Goal: Task Accomplishment & Management: Use online tool/utility

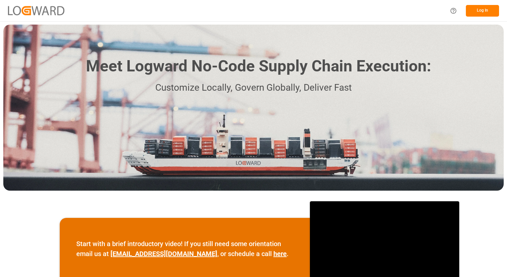
click at [478, 9] on button "Log In" at bounding box center [482, 11] width 33 height 12
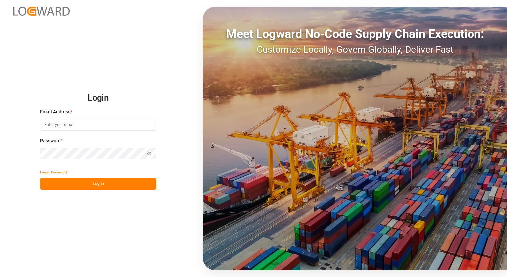
type input "eduardo.estrada@compo-expert.com"
click at [91, 185] on button "Log In" at bounding box center [98, 184] width 116 height 12
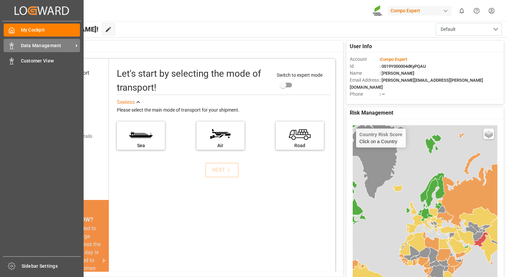
click at [15, 51] on div "Data Management Data Management" at bounding box center [42, 45] width 76 height 13
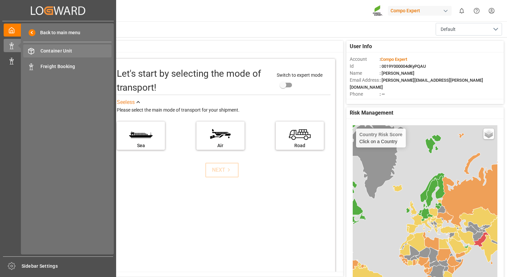
click at [49, 52] on span "Container Unit" at bounding box center [75, 50] width 71 height 7
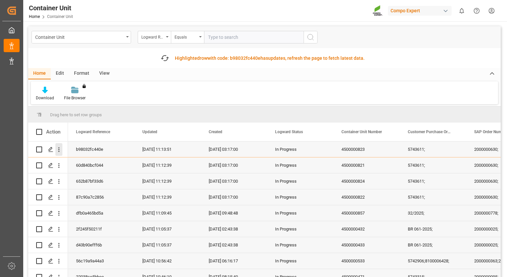
click at [61, 148] on icon "open menu" at bounding box center [58, 149] width 7 height 7
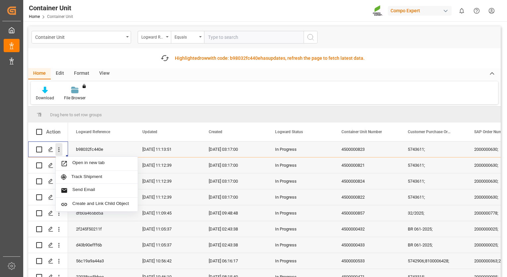
click at [61, 148] on icon "close menu" at bounding box center [58, 149] width 7 height 7
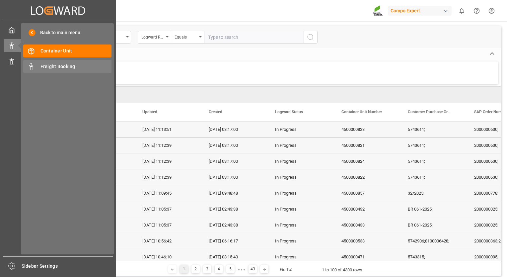
click at [45, 66] on span "Freight Booking" at bounding box center [75, 66] width 71 height 7
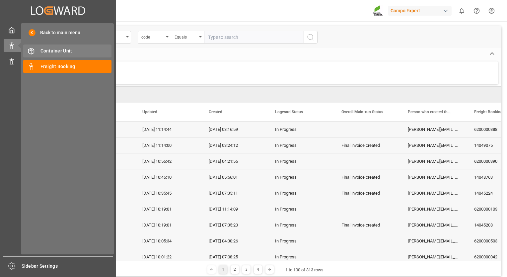
click at [38, 50] on div "Container Unit Container Unit" at bounding box center [67, 50] width 88 height 13
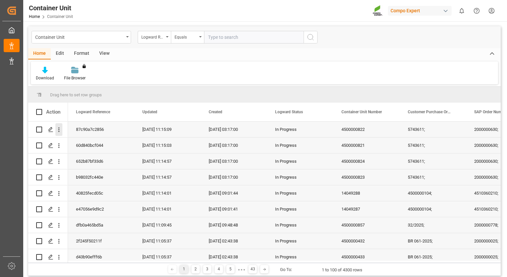
click at [60, 130] on icon "open menu" at bounding box center [58, 129] width 7 height 7
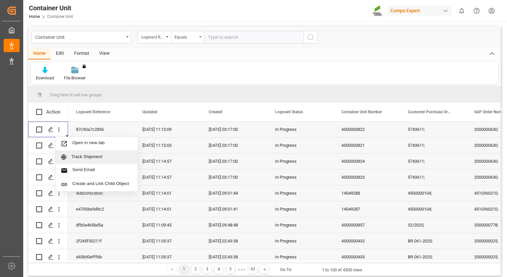
click at [84, 156] on span "Track Shipment" at bounding box center [101, 157] width 61 height 6
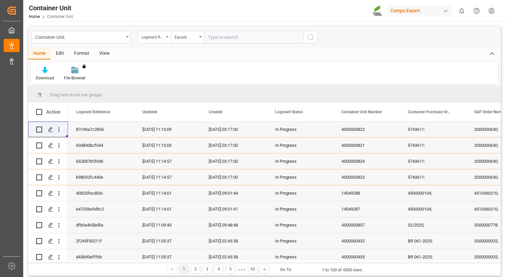
click at [103, 54] on div "View" at bounding box center [104, 53] width 20 height 11
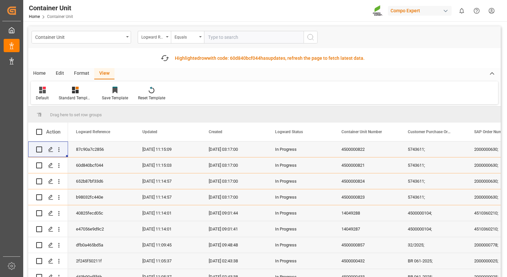
click at [81, 75] on div "Format" at bounding box center [81, 73] width 25 height 11
click at [61, 74] on div "Edit" at bounding box center [60, 73] width 18 height 11
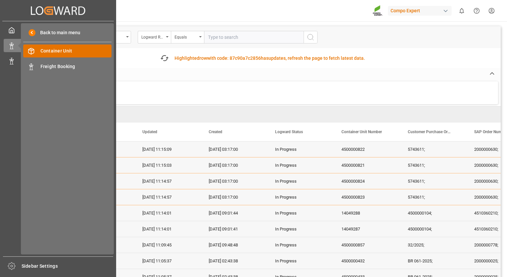
click at [54, 55] on div "Container Unit Container Unit" at bounding box center [67, 50] width 88 height 13
click at [46, 52] on span "Container Unit" at bounding box center [75, 50] width 71 height 7
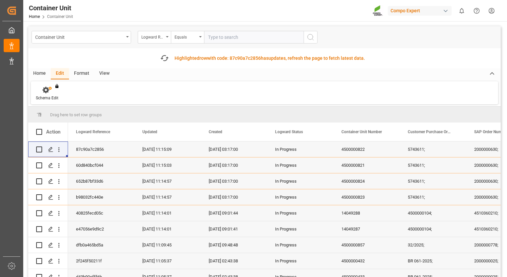
click at [38, 74] on div "Home" at bounding box center [39, 73] width 23 height 11
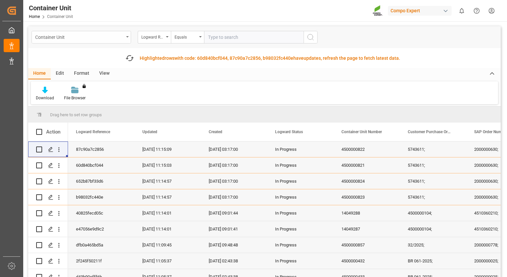
click at [126, 36] on icon "open menu" at bounding box center [127, 36] width 3 height 1
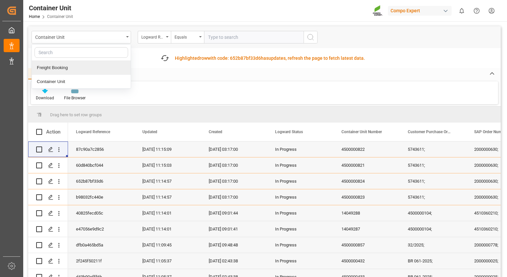
click at [72, 70] on div "Freight Booking" at bounding box center [81, 68] width 99 height 14
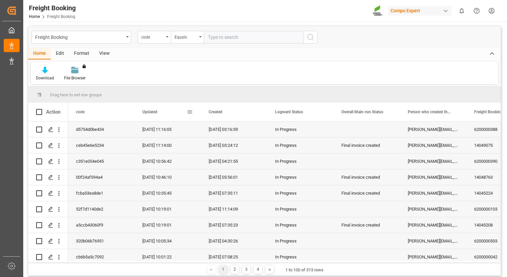
click at [187, 112] on span at bounding box center [190, 112] width 6 height 6
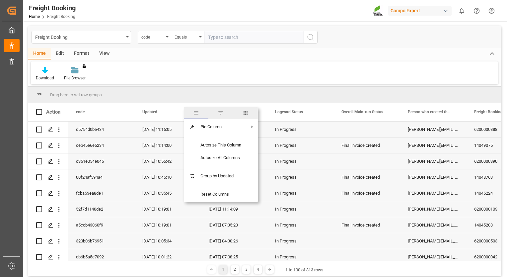
click at [187, 112] on span "general" at bounding box center [196, 113] width 25 height 12
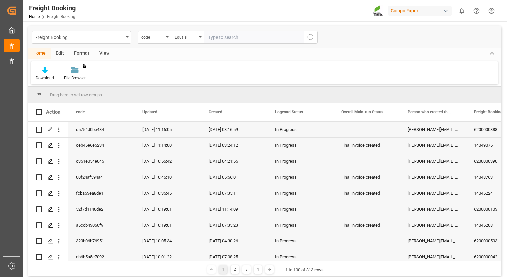
drag, startPoint x: 463, startPoint y: 269, endPoint x: 407, endPoint y: 267, distance: 55.8
click at [397, 270] on div "1 2 3 4 1 to 100 of 313 rows" at bounding box center [264, 268] width 472 height 13
drag, startPoint x: 414, startPoint y: 74, endPoint x: 295, endPoint y: 76, distance: 119.5
click at [295, 76] on div "Download File Browser You don't have permission for this feature. Contact admin." at bounding box center [264, 72] width 467 height 23
click at [485, 110] on span "Freight Booking Number" at bounding box center [495, 111] width 43 height 5
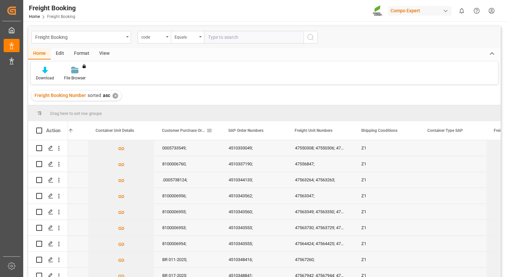
click at [207, 129] on span at bounding box center [209, 130] width 6 height 6
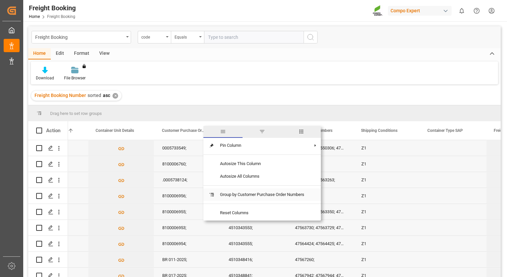
click at [213, 194] on span at bounding box center [212, 194] width 6 height 6
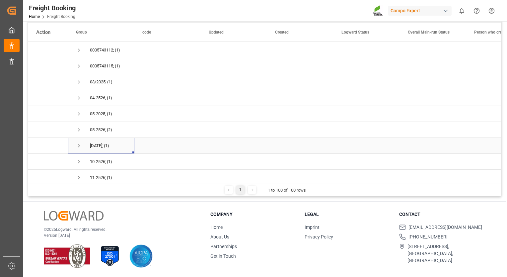
click at [102, 146] on div "[DATE];" at bounding box center [96, 145] width 13 height 15
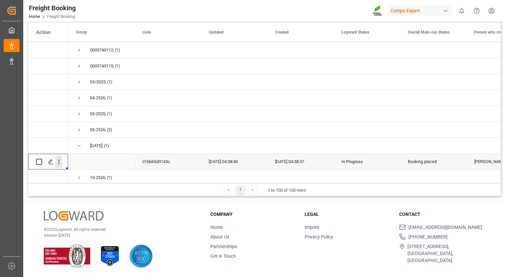
click at [57, 162] on icon "open menu" at bounding box center [58, 161] width 7 height 7
click at [85, 176] on span "Open in new tab" at bounding box center [102, 175] width 60 height 7
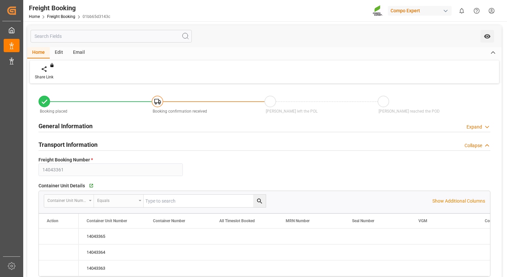
type input "PLGDN"
type input "DOCAU"
type input "60"
type input "[DATE] 00:00"
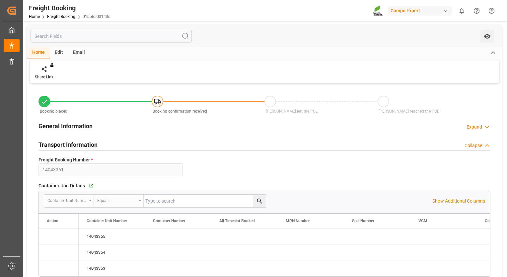
type input "[DATE] 00:00"
type input "[DATE] 16:38"
click at [60, 54] on div "Edit" at bounding box center [59, 52] width 18 height 11
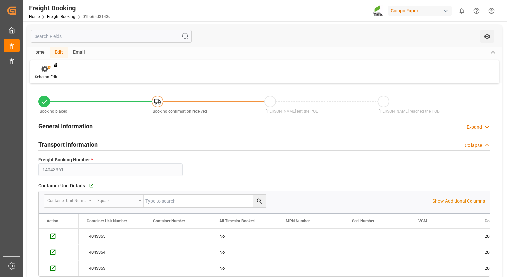
click at [44, 53] on div "Home" at bounding box center [38, 52] width 23 height 11
